Goal: Navigation & Orientation: Find specific page/section

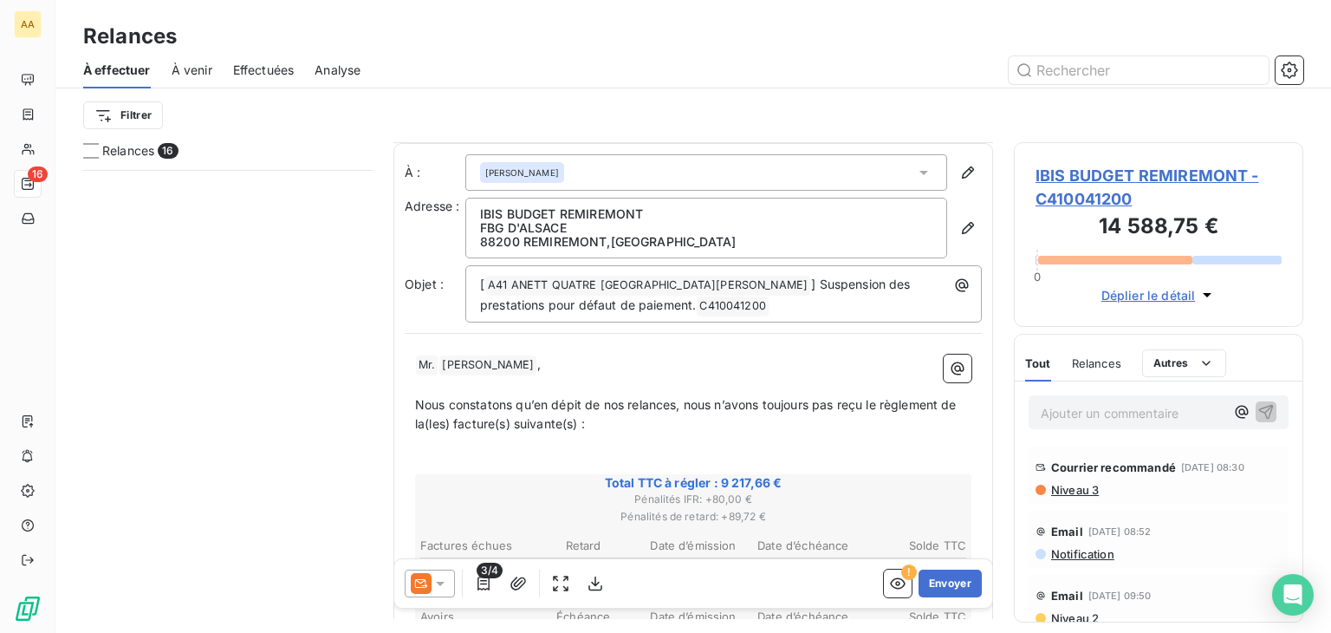
scroll to position [953, 0]
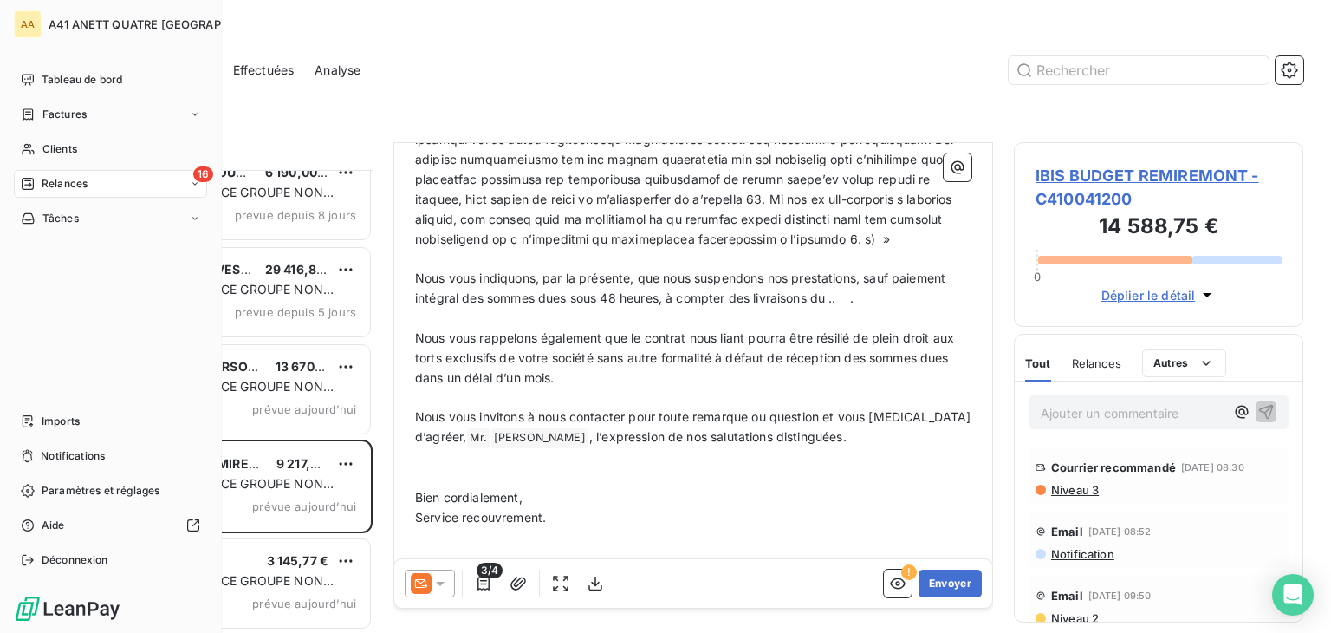
click at [23, 179] on icon at bounding box center [28, 184] width 14 height 14
click at [68, 80] on span "Tableau de bord" at bounding box center [82, 80] width 81 height 16
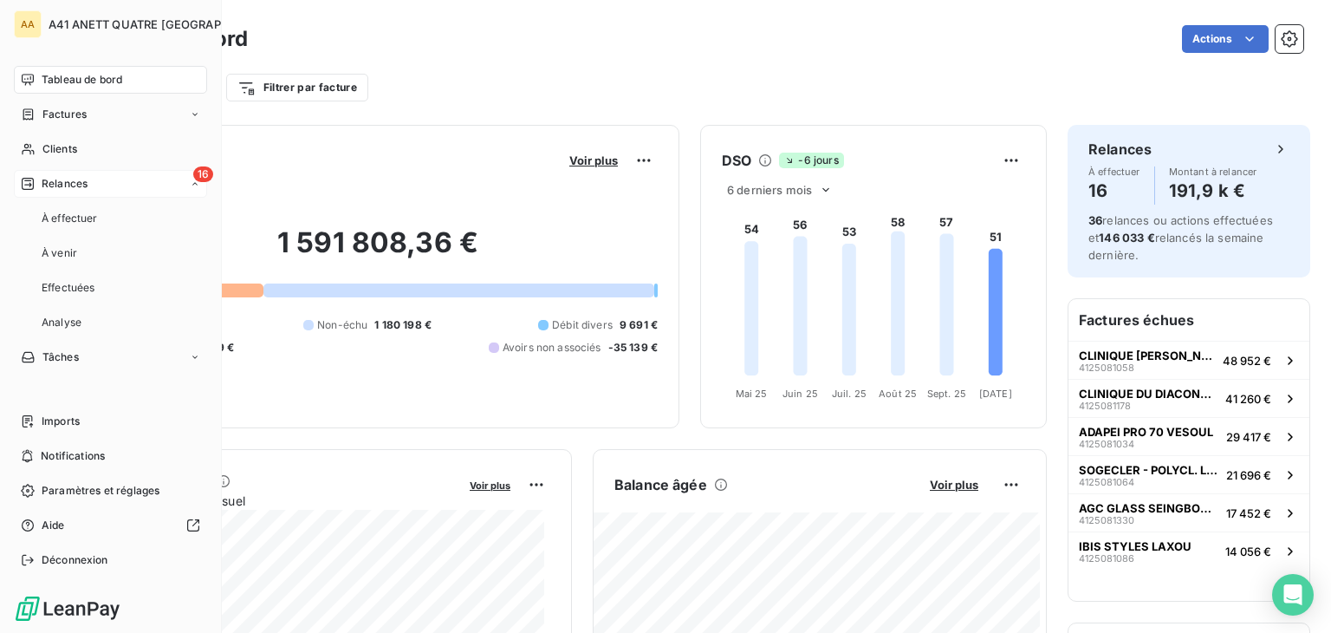
click at [75, 188] on span "Relances" at bounding box center [65, 184] width 46 height 16
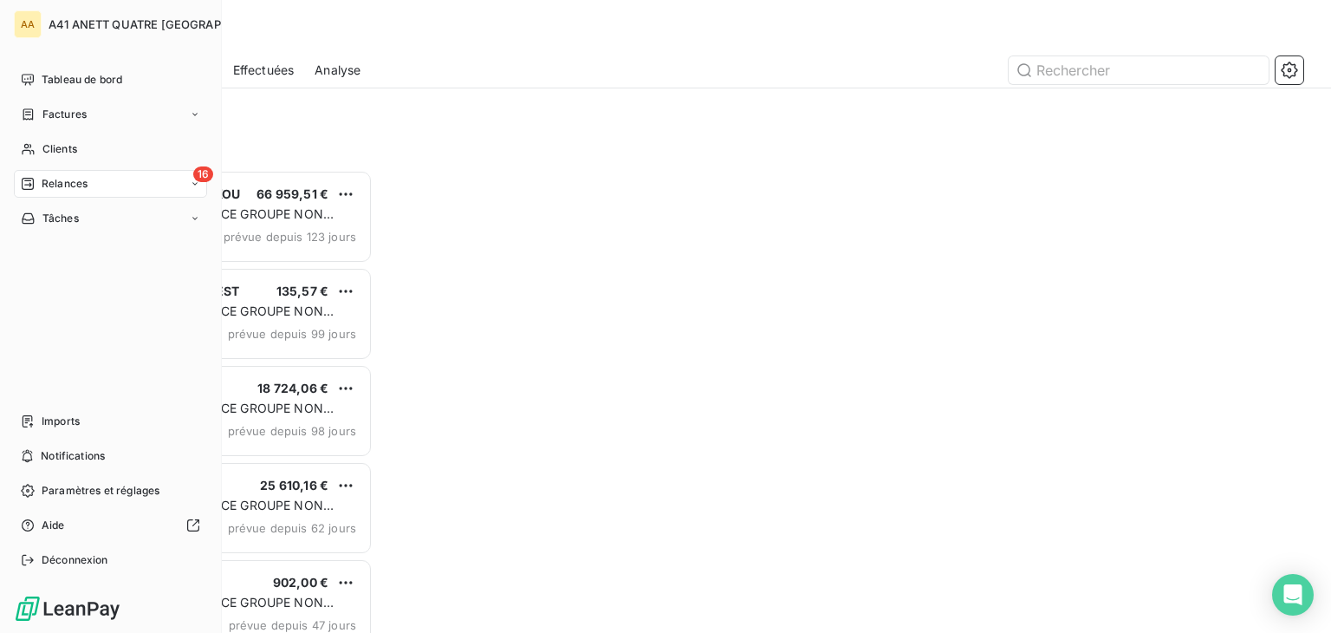
scroll to position [449, 276]
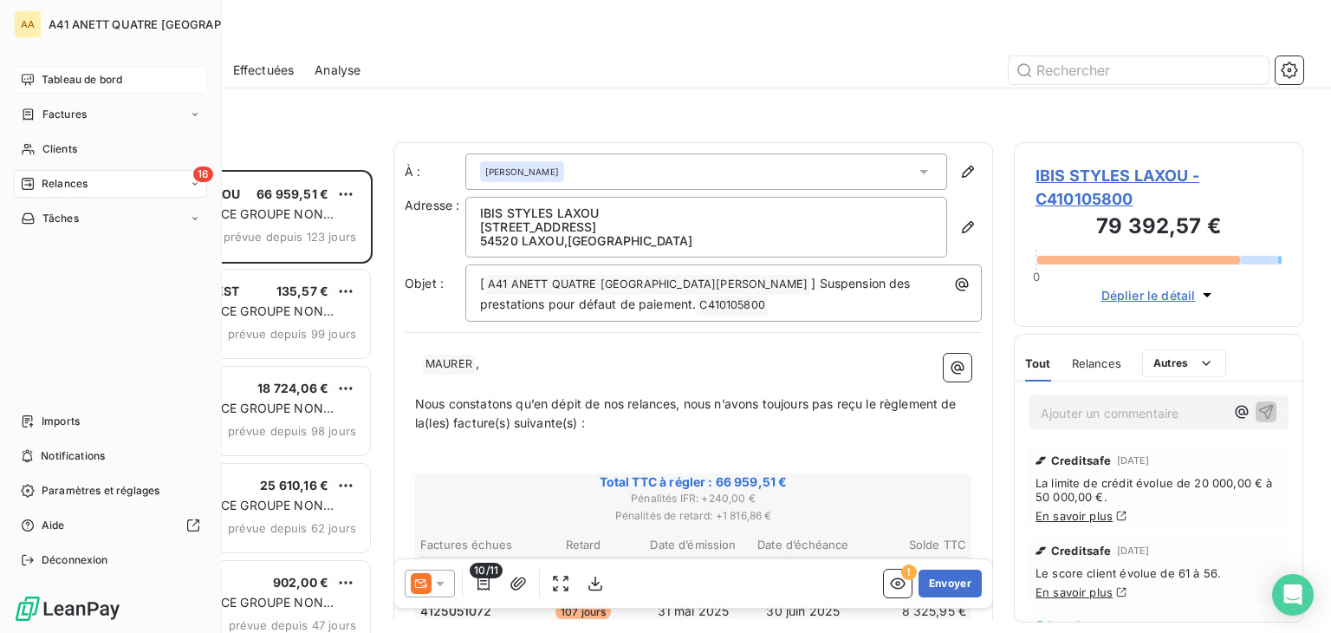
click at [80, 81] on span "Tableau de bord" at bounding box center [82, 80] width 81 height 16
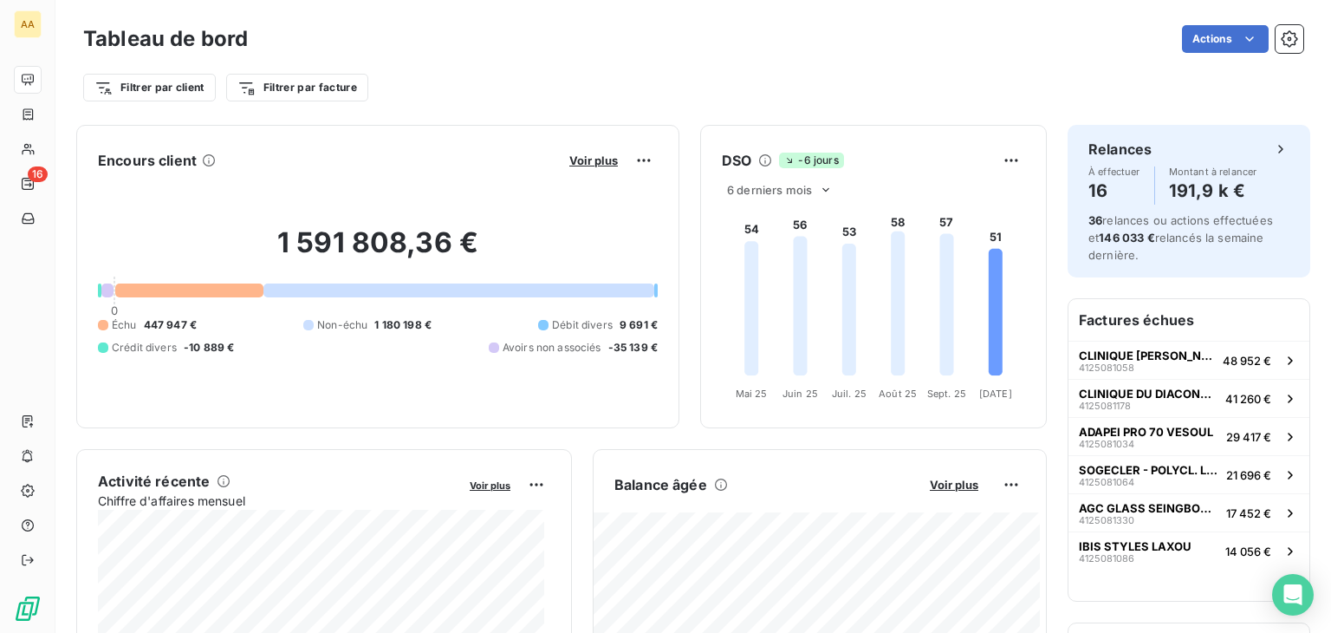
scroll to position [87, 0]
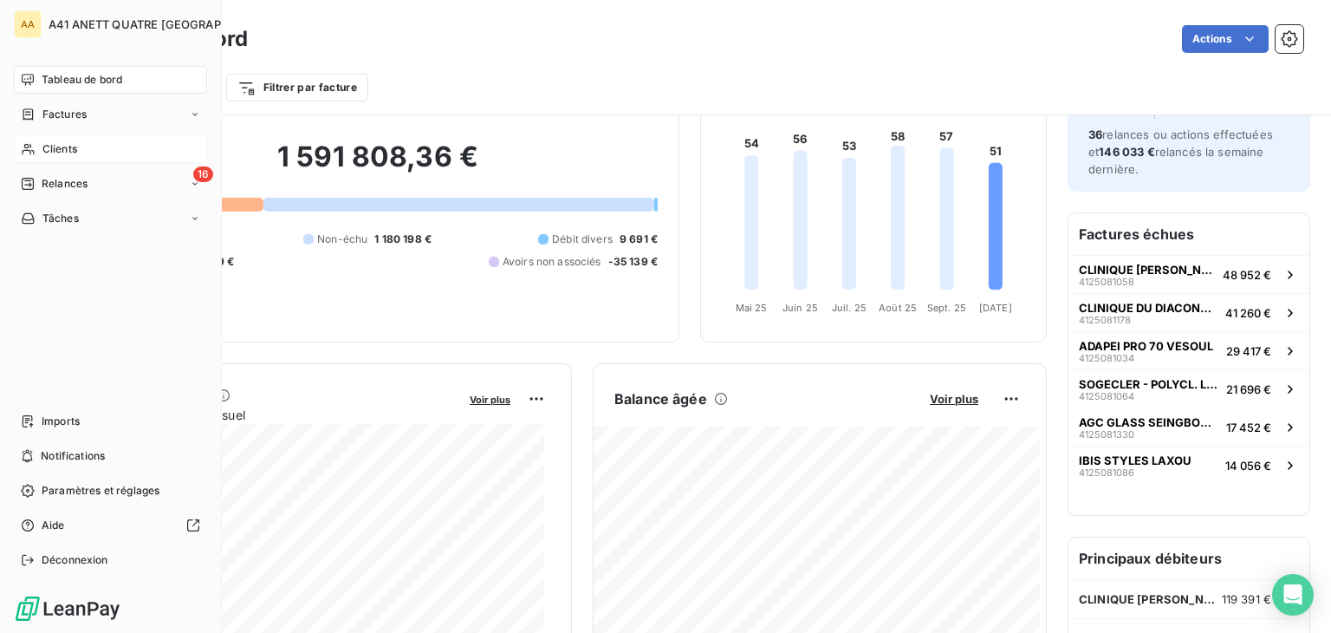
click at [62, 151] on span "Clients" at bounding box center [59, 149] width 35 height 16
